Goal: Task Accomplishment & Management: Manage account settings

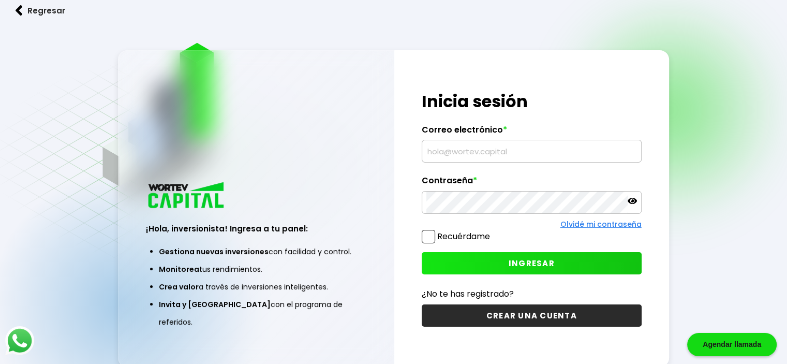
type input "[EMAIL_ADDRESS][DOMAIN_NAME]"
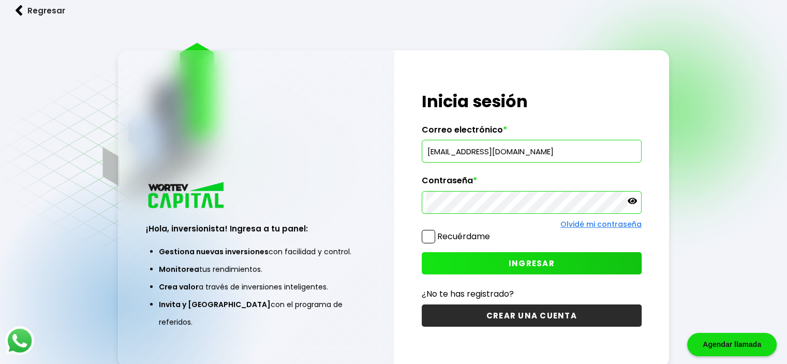
click at [492, 260] on button "INGRESAR" at bounding box center [532, 263] width 220 height 22
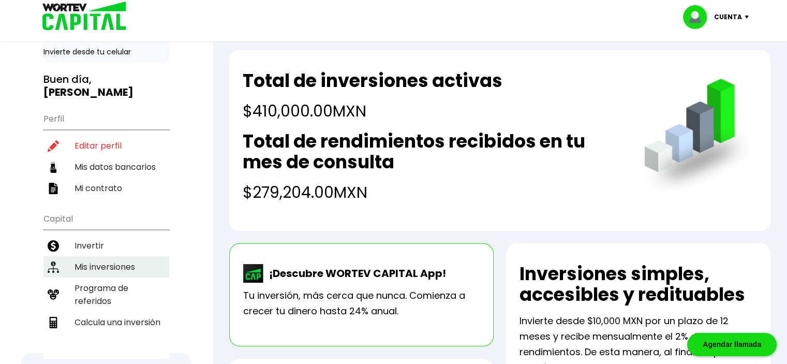
scroll to position [52, 0]
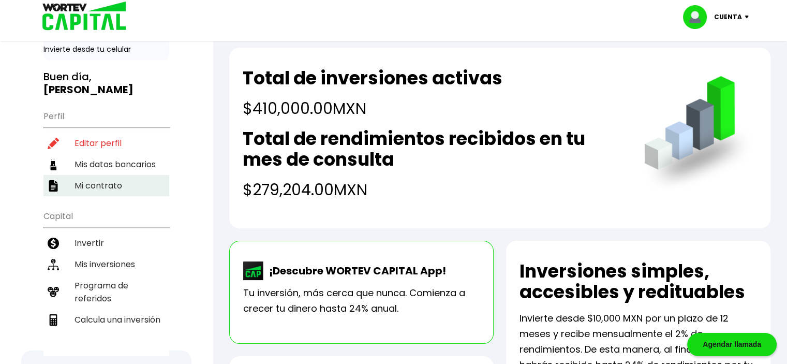
click at [104, 175] on li "Mi contrato" at bounding box center [106, 185] width 126 height 21
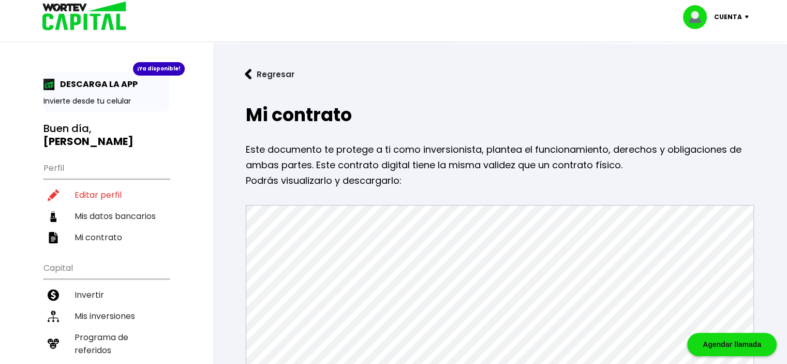
click at [252, 74] on button "Regresar" at bounding box center [269, 74] width 81 height 27
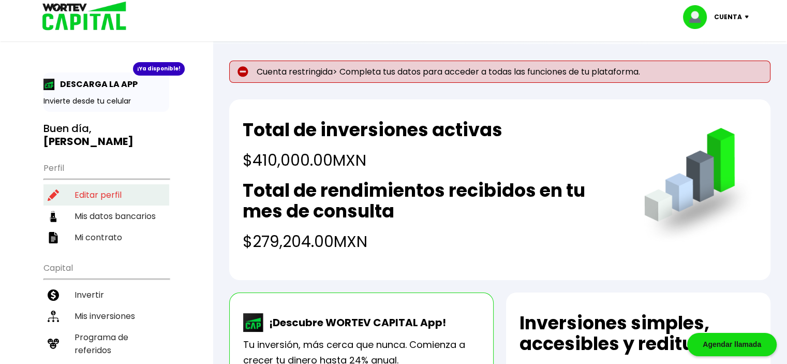
click at [81, 184] on li "Editar perfil" at bounding box center [106, 194] width 126 height 21
select select "Hombre"
select select "Posgrado"
select select "[PERSON_NAME]"
select select "Banorte"
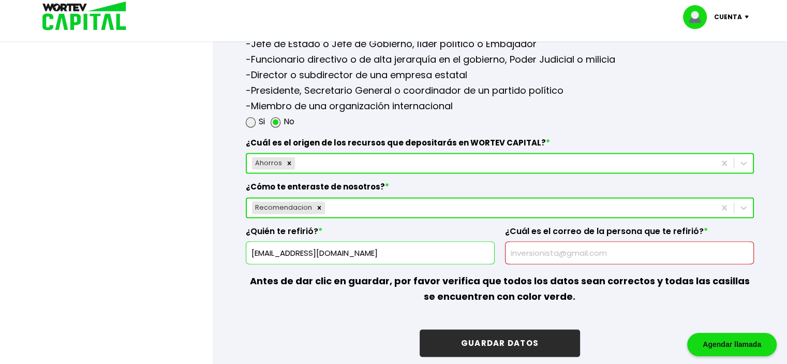
scroll to position [1500, 0]
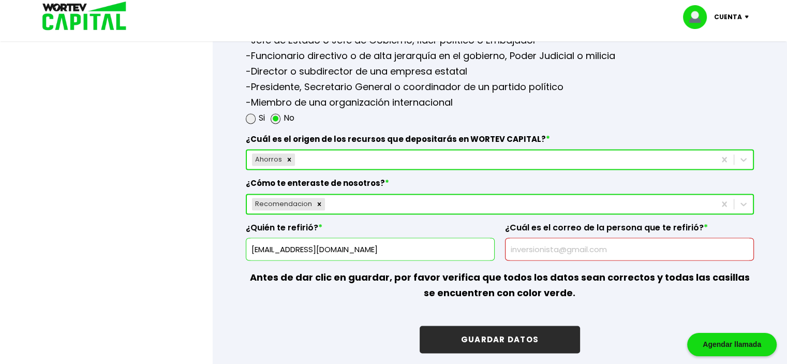
click at [555, 247] on input "text" at bounding box center [630, 249] width 240 height 22
type input "[EMAIL_ADDRESS][DOMAIN_NAME]"
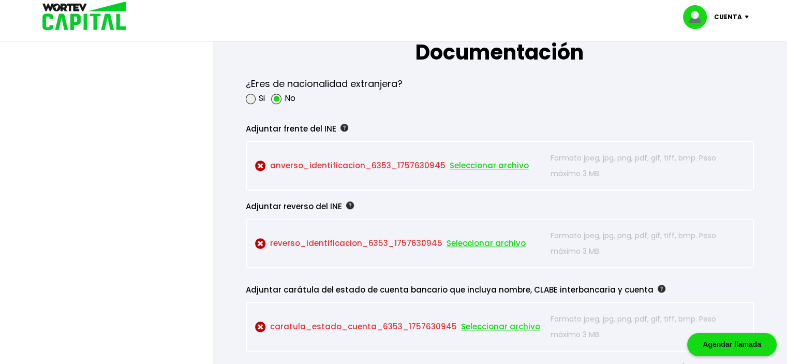
scroll to position [931, 0]
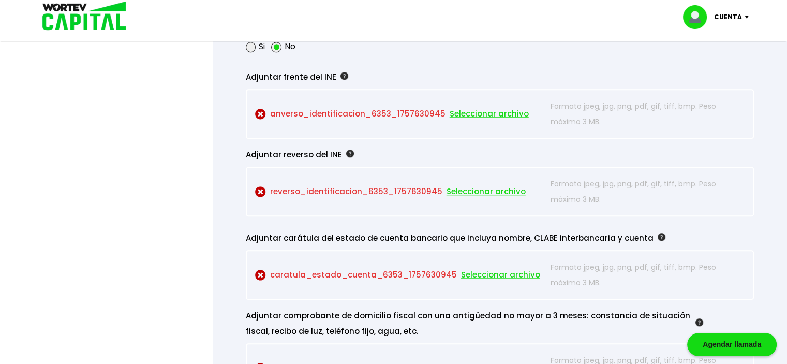
click at [765, 65] on form "La siguiente información nos permitirá verificar tu perfil como inversionista. …" at bounding box center [499, 48] width 541 height 1782
click at [482, 112] on span "Seleccionar archivo" at bounding box center [489, 114] width 79 height 16
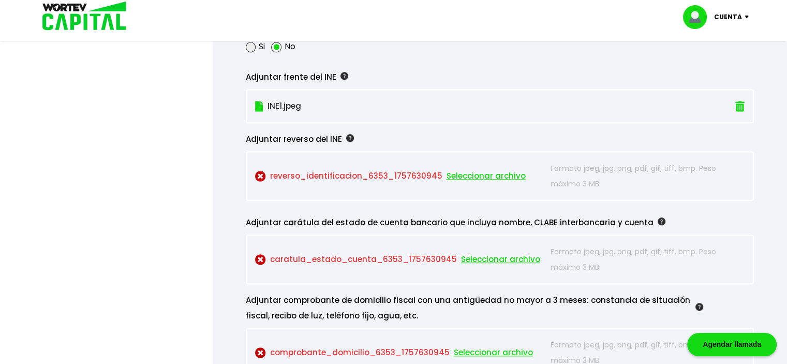
click at [472, 172] on span "Seleccionar archivo" at bounding box center [485, 176] width 79 height 16
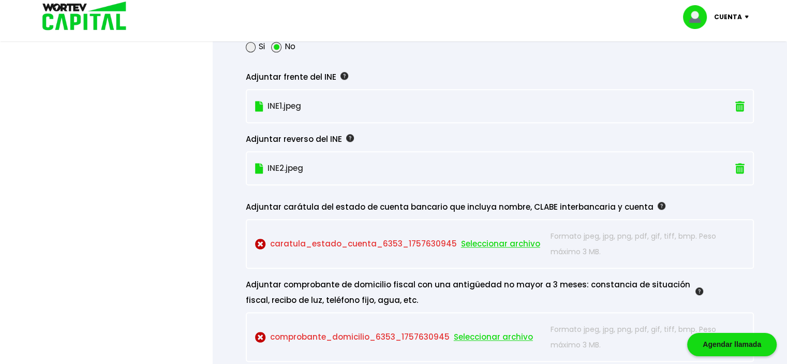
click at [771, 139] on div "Regresar [PERSON_NAME] temporal Se hará un respaldo de tu progreso cada 30 segu…" at bounding box center [500, 183] width 574 height 2141
click at [478, 238] on span "Seleccionar archivo" at bounding box center [500, 244] width 79 height 16
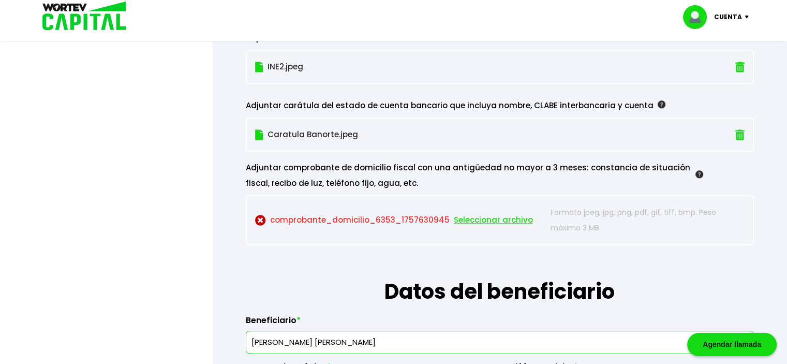
scroll to position [1035, 0]
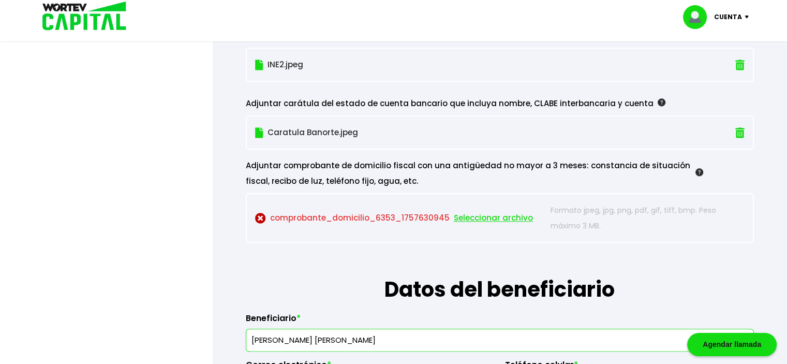
click at [478, 216] on span "Seleccionar archivo" at bounding box center [493, 218] width 79 height 16
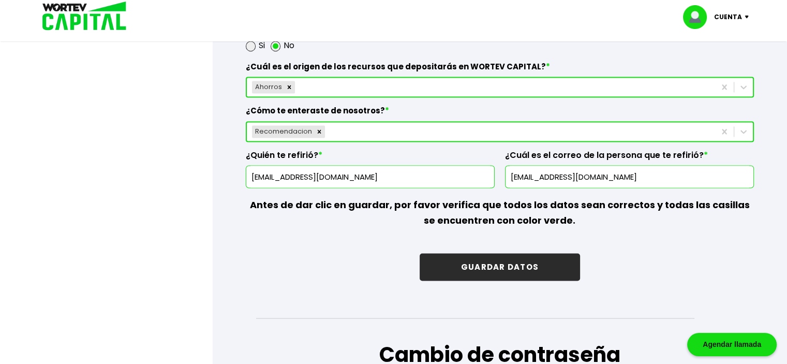
scroll to position [1500, 0]
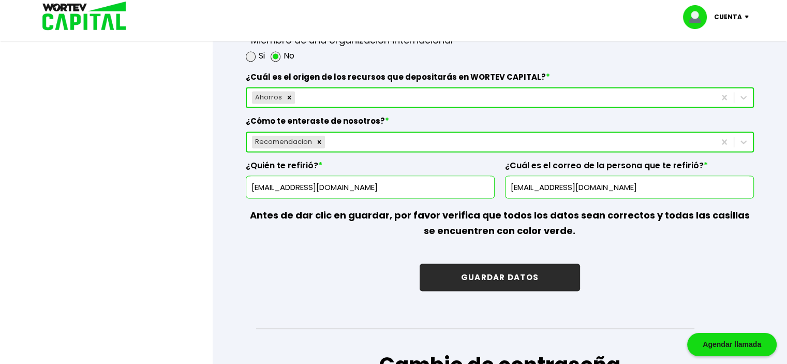
click at [453, 263] on button "GUARDAR DATOS" at bounding box center [500, 276] width 160 height 27
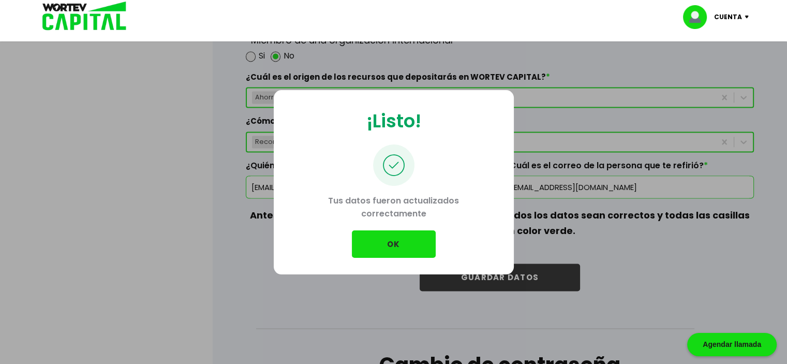
click at [393, 246] on button "OK" at bounding box center [394, 243] width 84 height 27
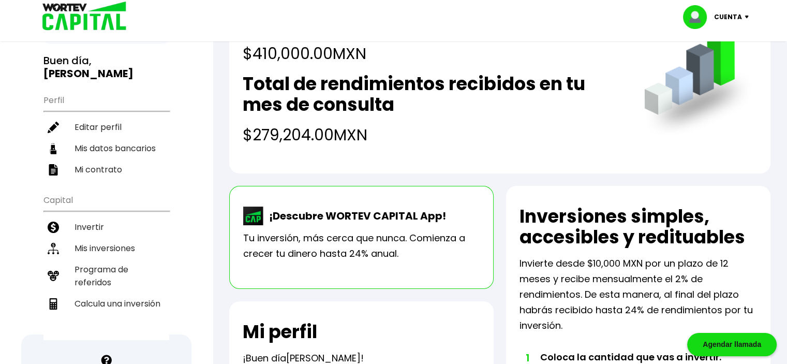
scroll to position [52, 0]
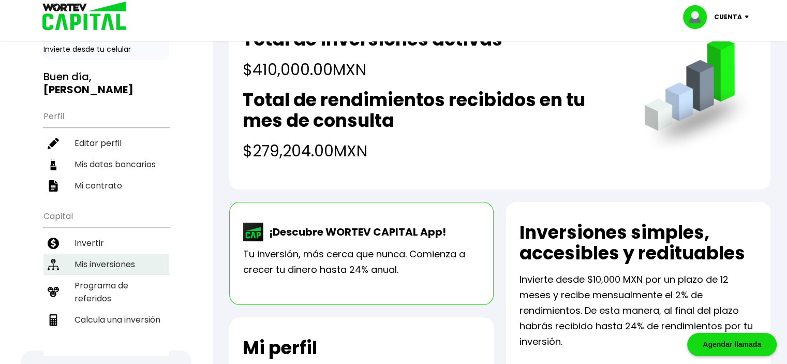
click at [113, 253] on li "Mis inversiones" at bounding box center [106, 263] width 126 height 21
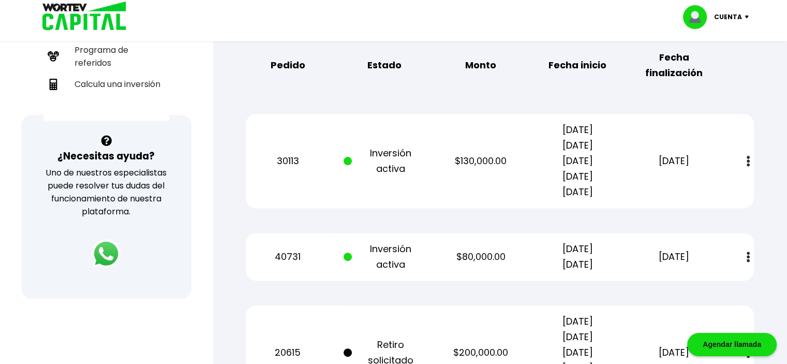
scroll to position [383, 0]
